Goal: Task Accomplishment & Management: Use online tool/utility

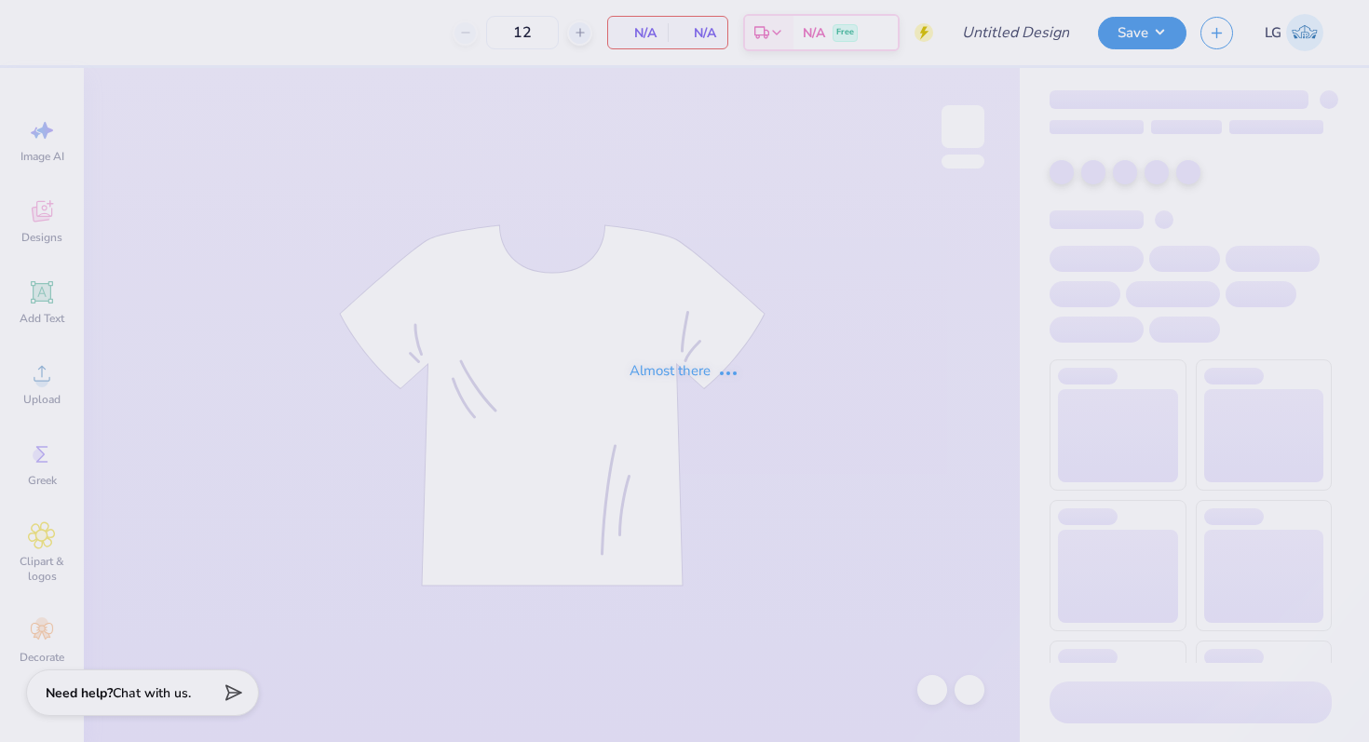
type input "Sigma Chi Hoco 25"
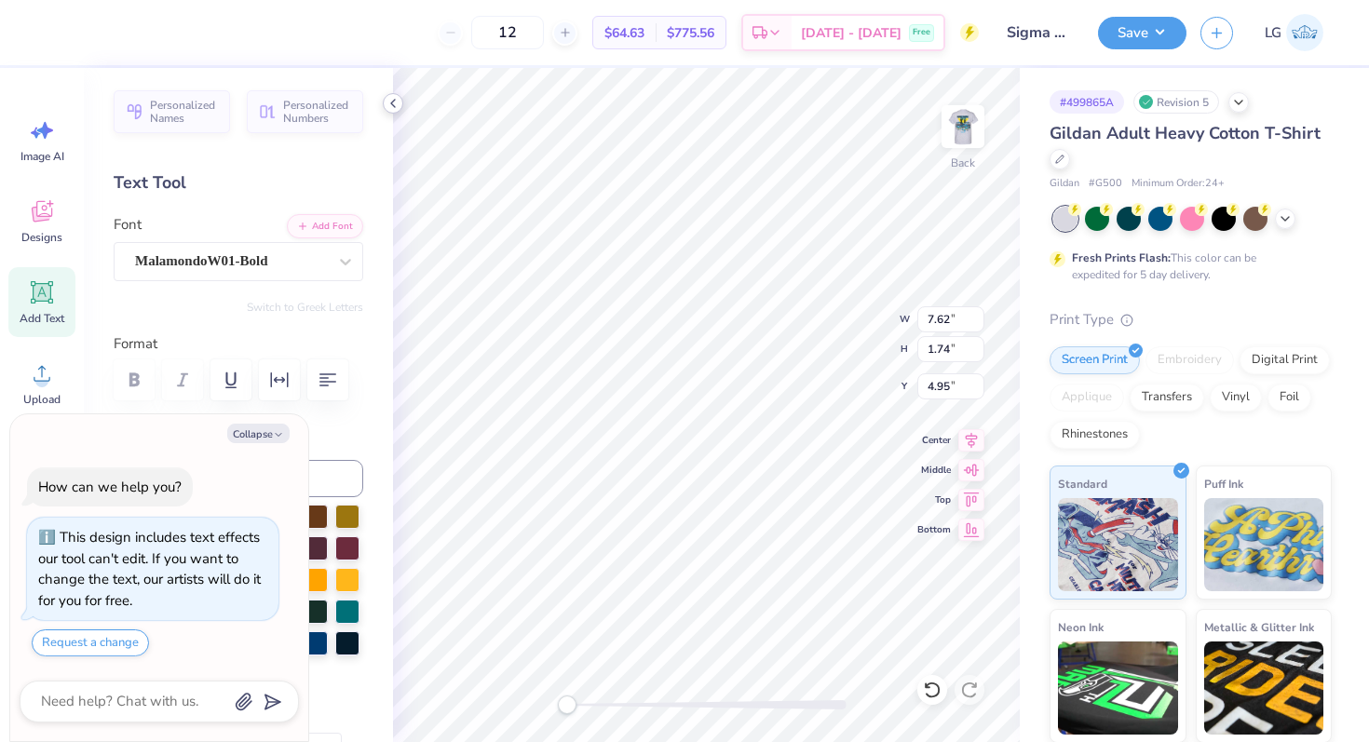
click at [391, 104] on icon at bounding box center [392, 103] width 15 height 15
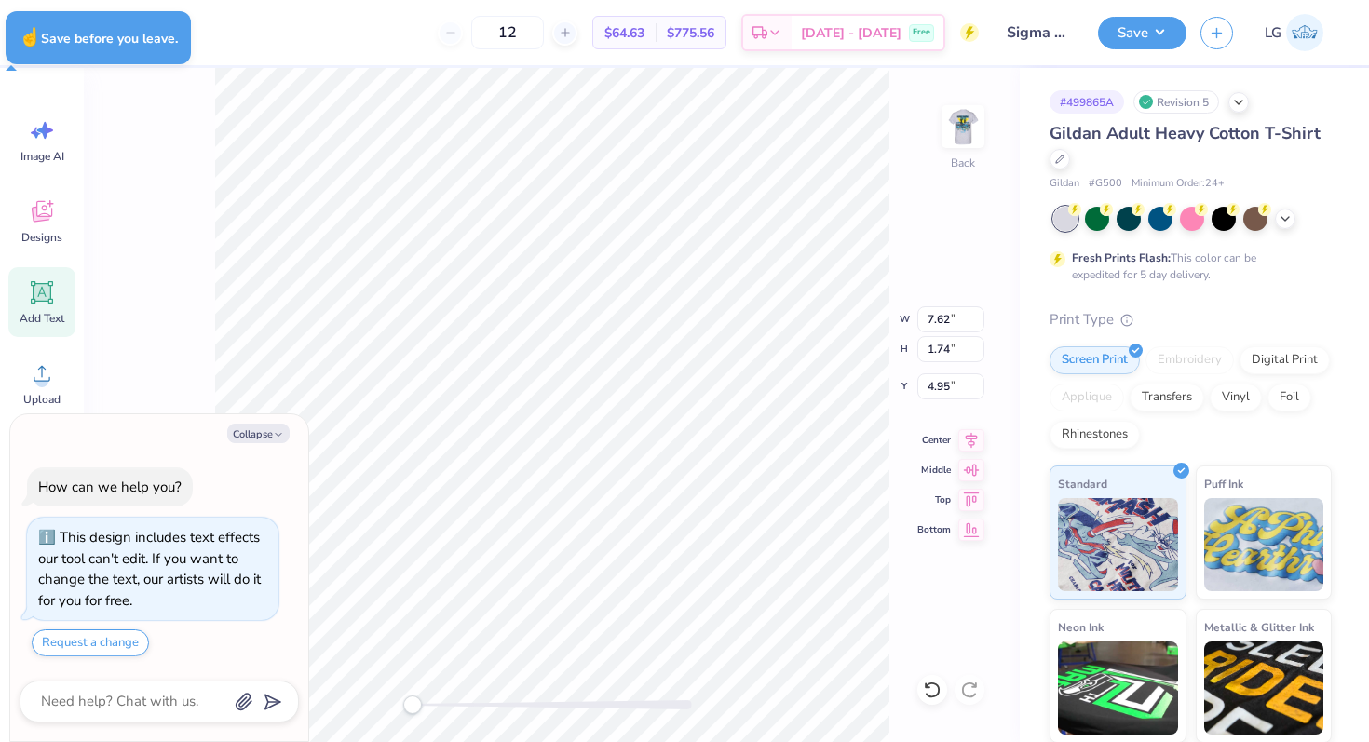
type textarea "x"
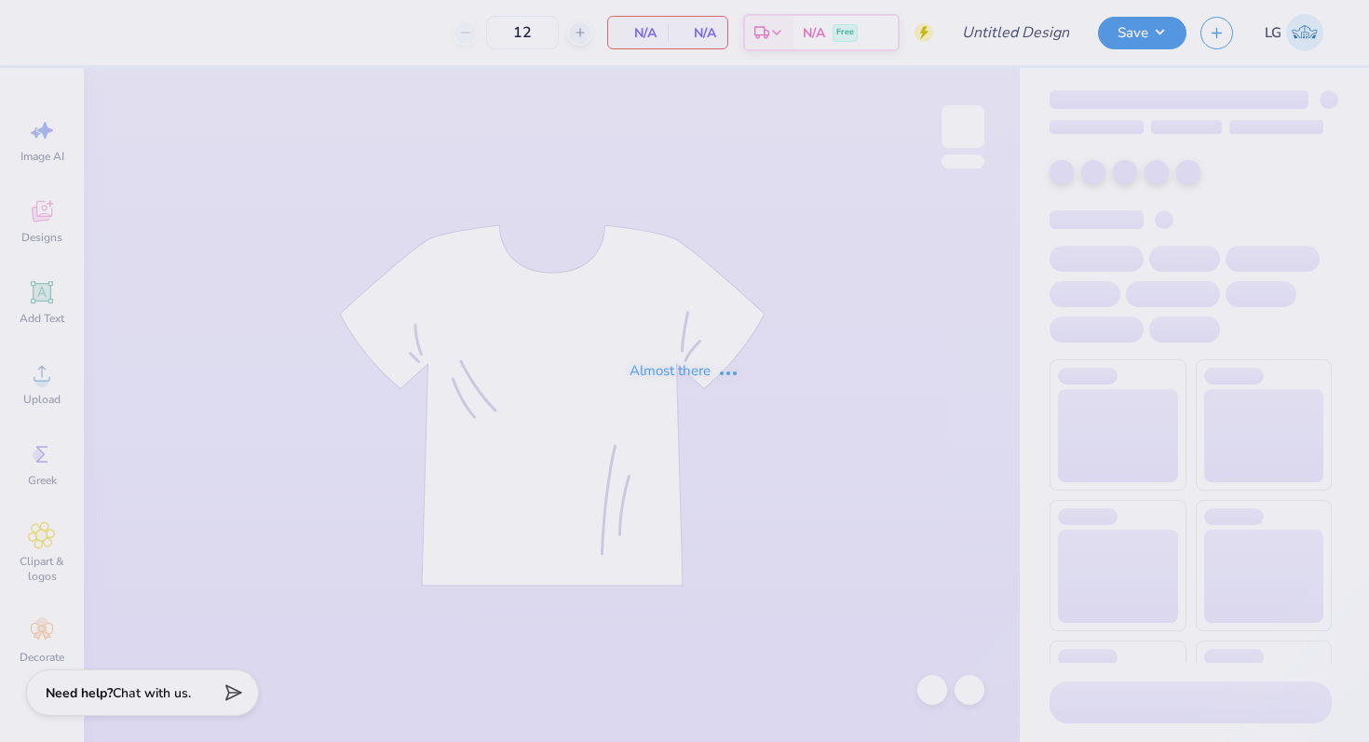
type input "Sigma Chi Hoco 25"
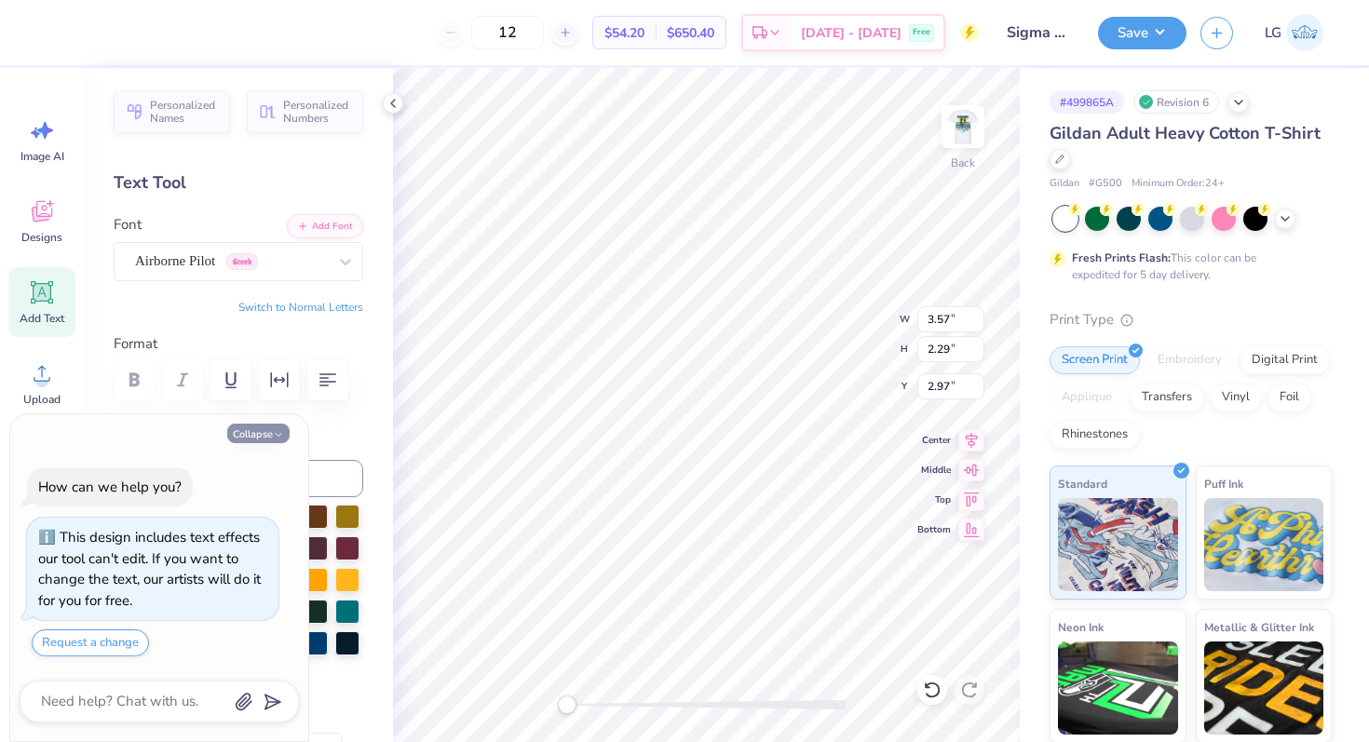
click at [271, 435] on button "Collapse" at bounding box center [258, 434] width 62 height 20
type textarea "x"
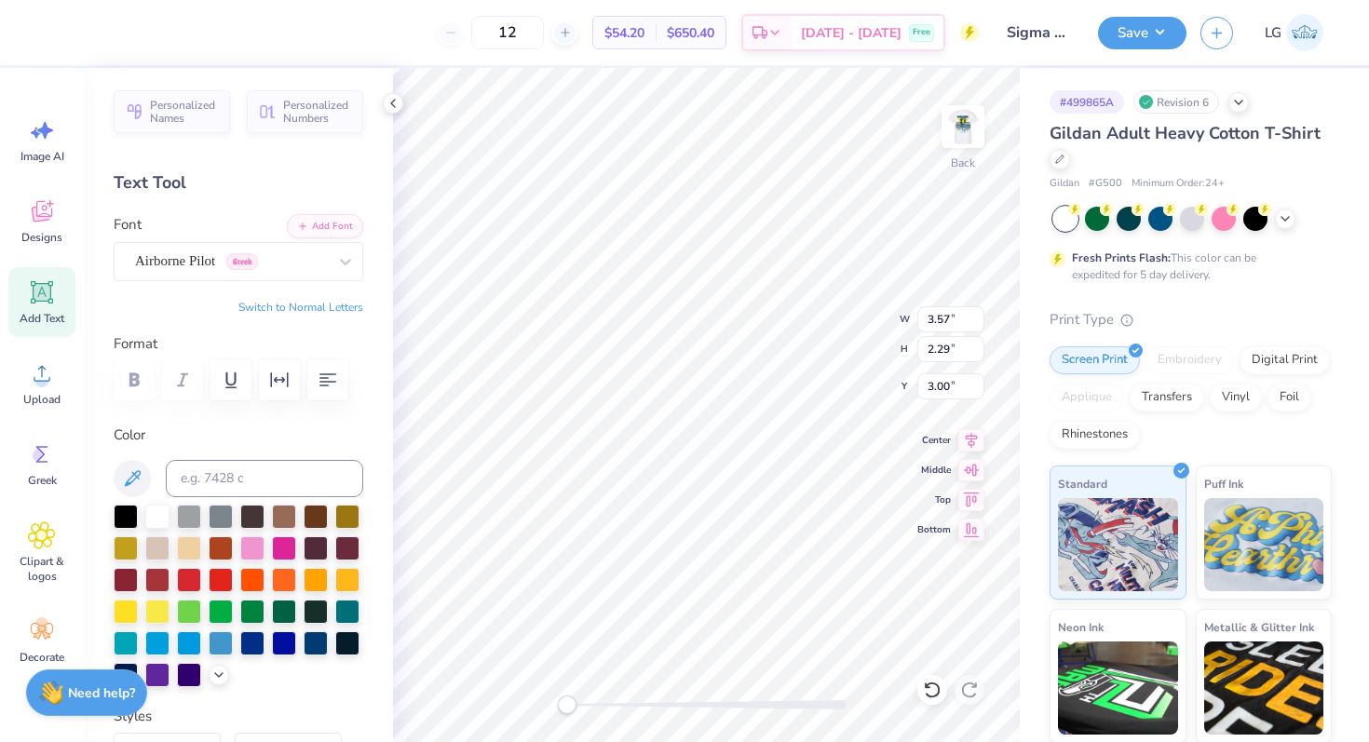
type input "2.88"
type input "1.85"
type input "4.25"
type input "2.72"
type input "5.55"
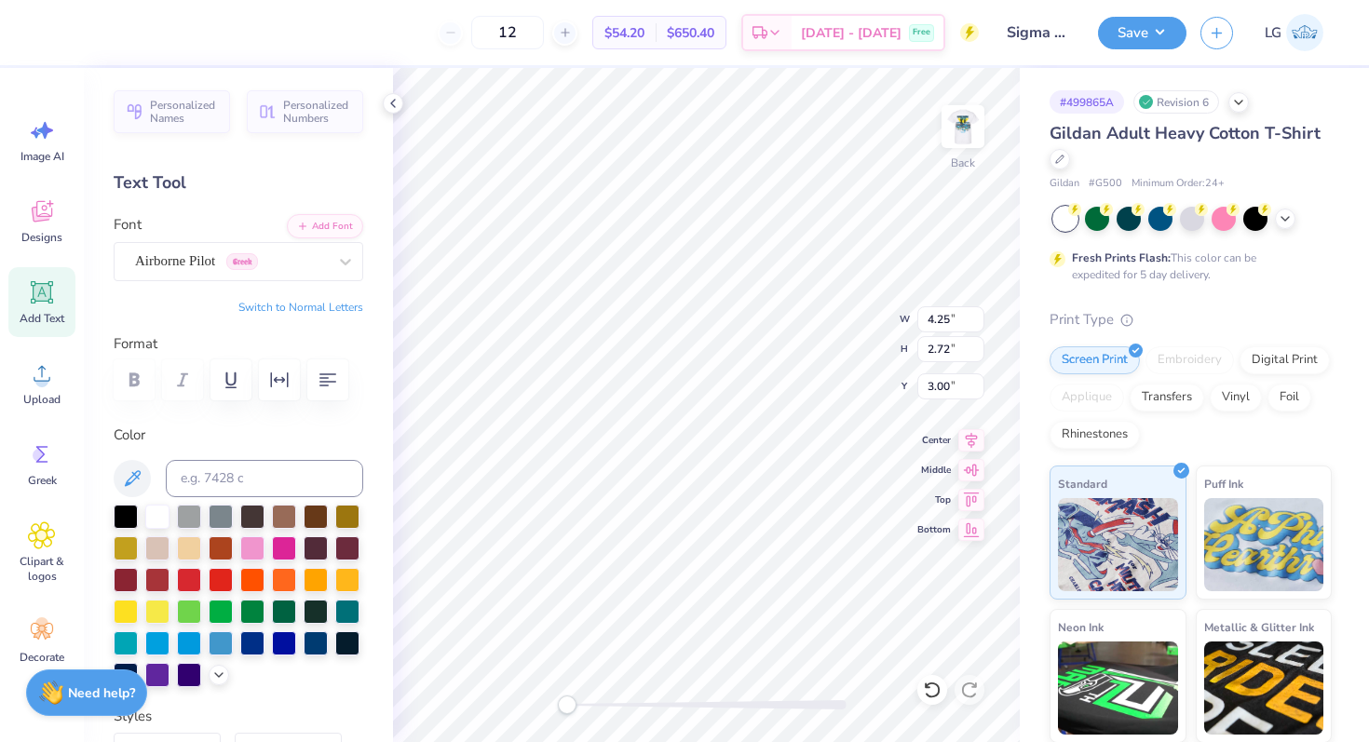
type input "3.56"
type input "6.72"
type input "4.31"
type input "2.42"
type input "1.55"
